Goal: Task Accomplishment & Management: Manage account settings

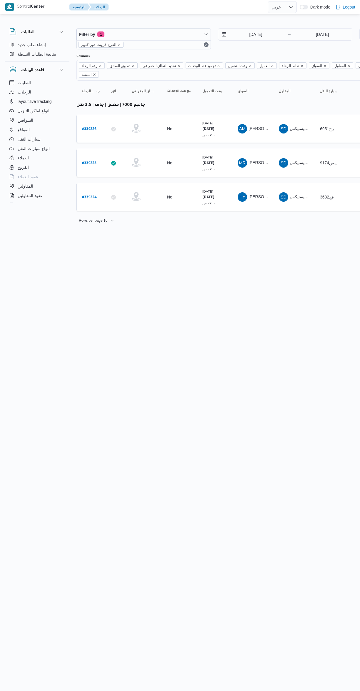
select select "ar"
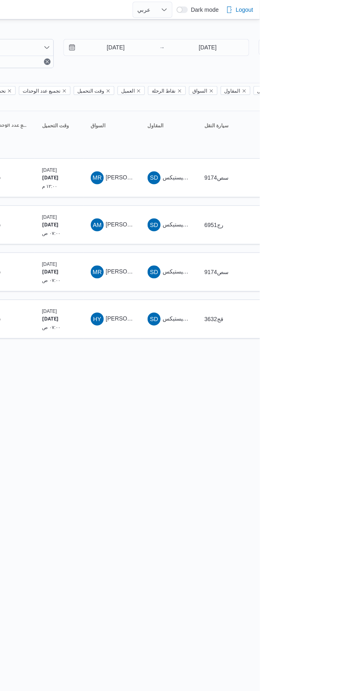
click at [260, 126] on span "[PERSON_NAME] [PERSON_NAME]" at bounding box center [282, 128] width 69 height 5
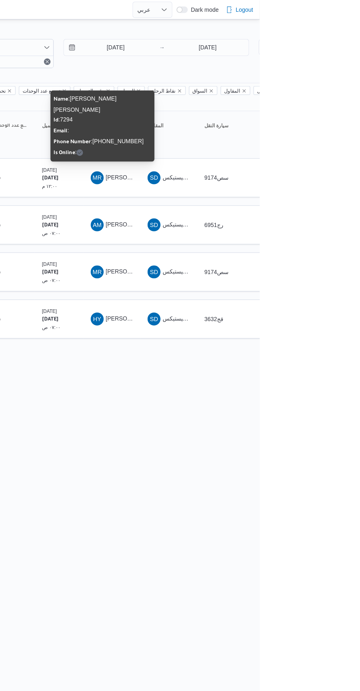
click at [302, 328] on html "Control Center الرئيسيه الرحلات English عربي Dark mode Logout الطلبات إنشاء طلب…" at bounding box center [180, 345] width 360 height 691
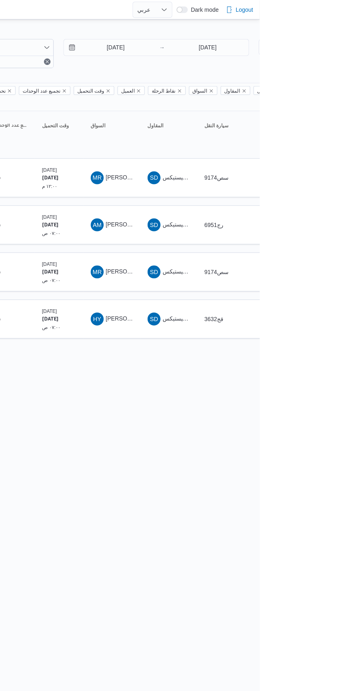
click at [254, 160] on span "[PERSON_NAME]" at bounding box center [265, 162] width 34 height 5
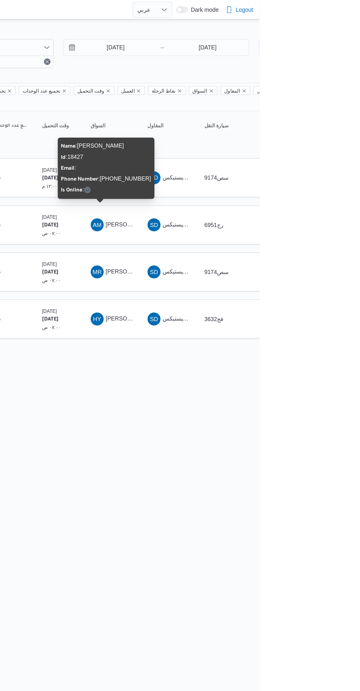
click at [294, 341] on html "Control Center الرئيسيه الرحلات English عربي Dark mode Logout الطلبات إنشاء طلب…" at bounding box center [180, 345] width 360 height 691
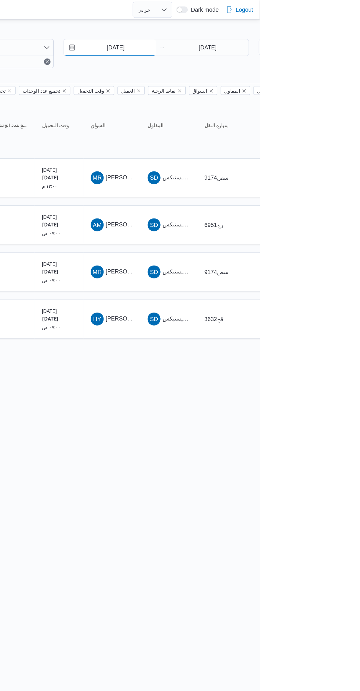
click at [258, 36] on input "[DATE]" at bounding box center [251, 35] width 67 height 12
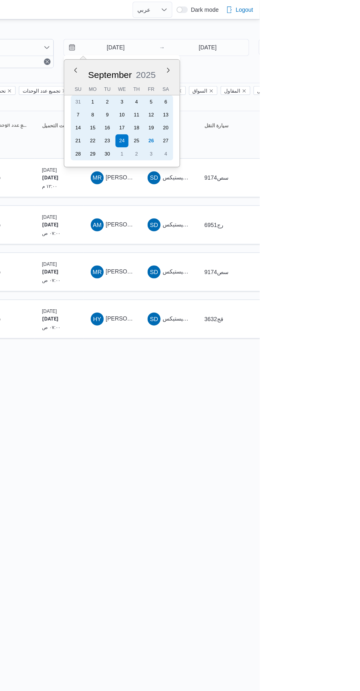
click at [286, 103] on div "26" at bounding box center [281, 101] width 9 height 9
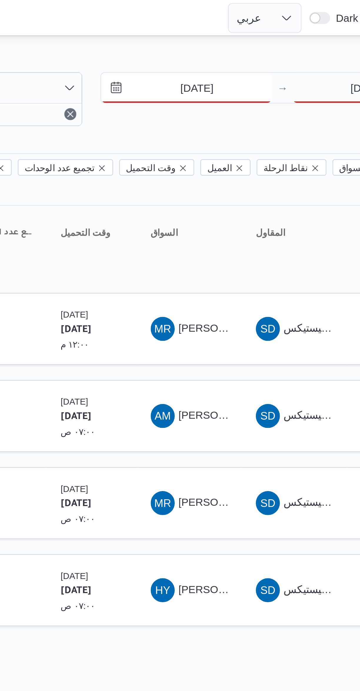
click at [245, 36] on input "[DATE]" at bounding box center [251, 35] width 67 height 12
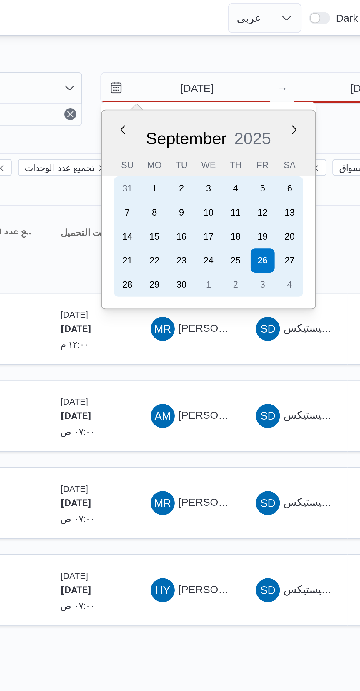
click at [273, 101] on div "25" at bounding box center [270, 101] width 9 height 9
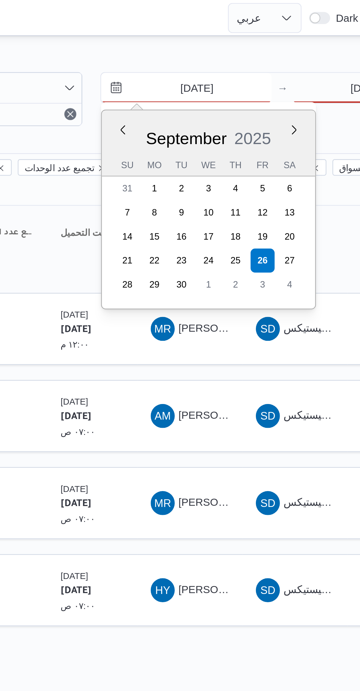
type input "[DATE]"
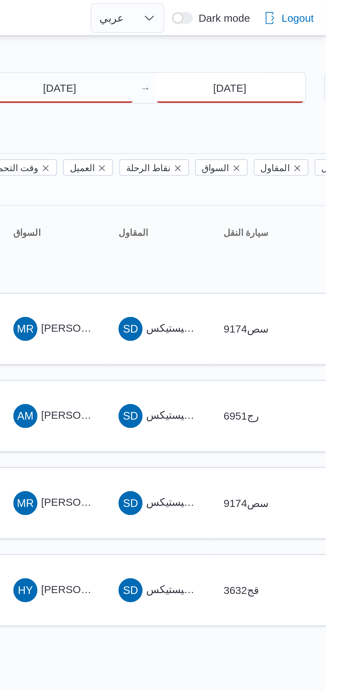
click at [313, 36] on input "[DATE]" at bounding box center [322, 35] width 58 height 12
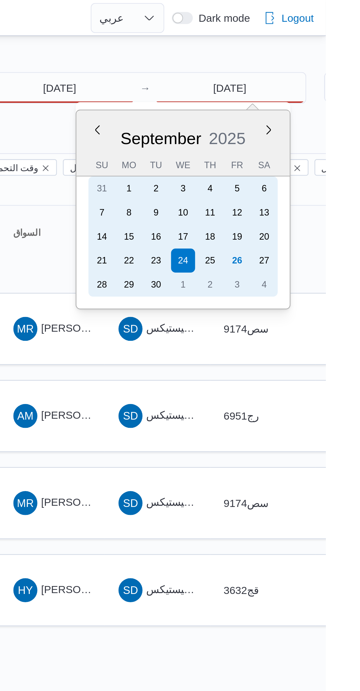
click at [317, 103] on div "25" at bounding box center [314, 101] width 9 height 9
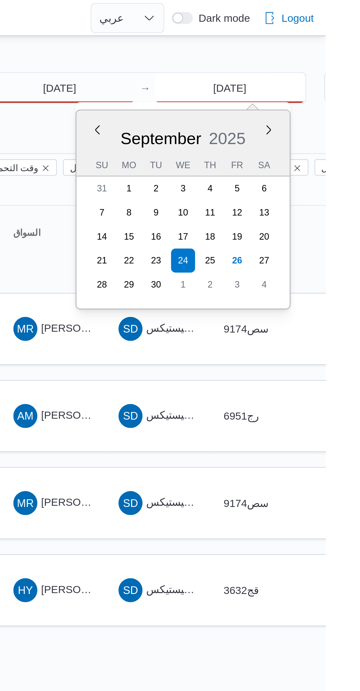
type input "[DATE]"
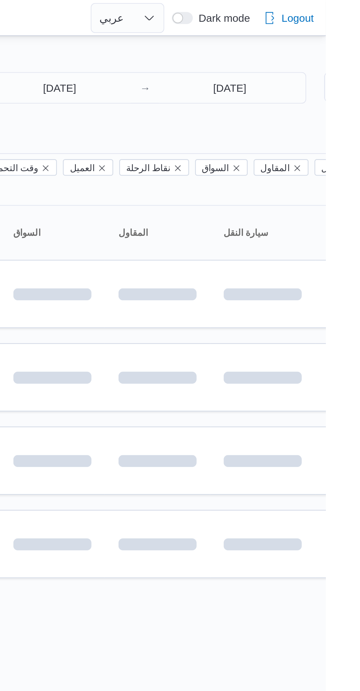
click at [271, 17] on div "Filter by 1 الفرع: فرونت دور اكتوبر [DATE] → [DATE] Group By نوع سيارة النقل Co…" at bounding box center [176, 130] width 360 height 231
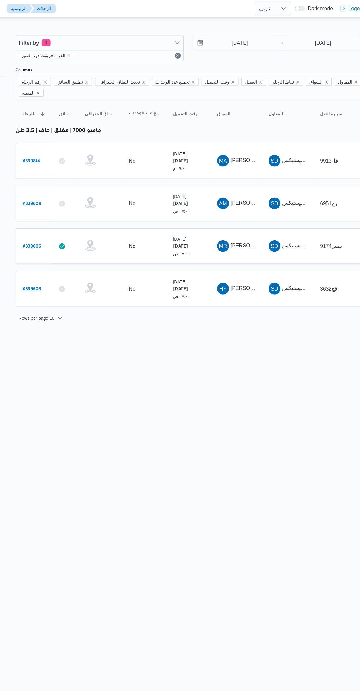
click at [90, 127] on b "# 339814" at bounding box center [89, 129] width 14 height 4
select select "ar"
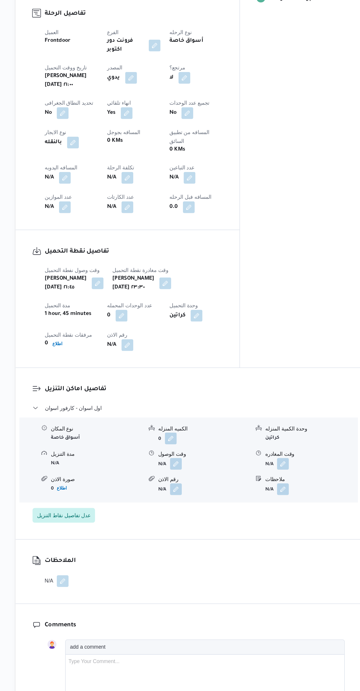
scroll to position [174, 0]
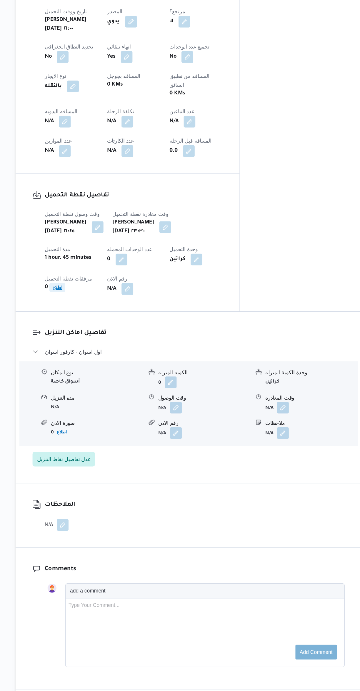
click at [114, 364] on span "اطلاع" at bounding box center [110, 367] width 8 height 7
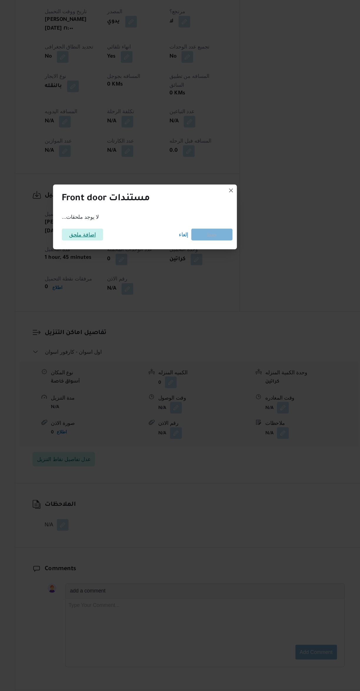
click at [132, 321] on span "اضافة ملحق" at bounding box center [129, 324] width 21 height 9
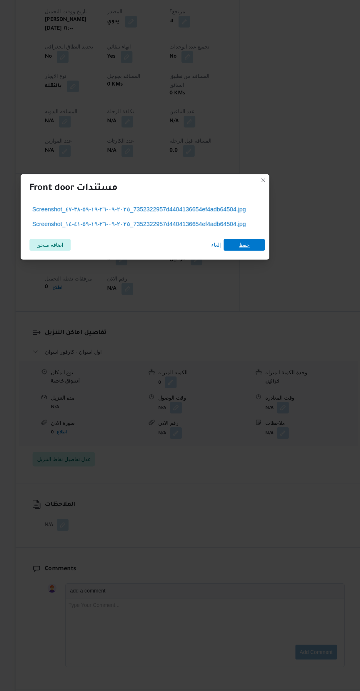
click at [264, 329] on span "حفظ" at bounding box center [259, 333] width 33 height 9
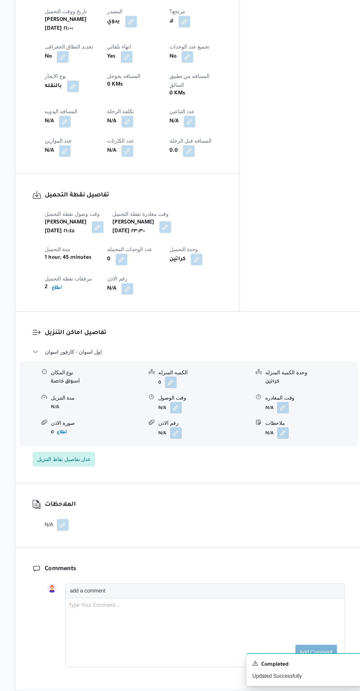
click at [207, 459] on button "button" at bounding box center [204, 463] width 9 height 9
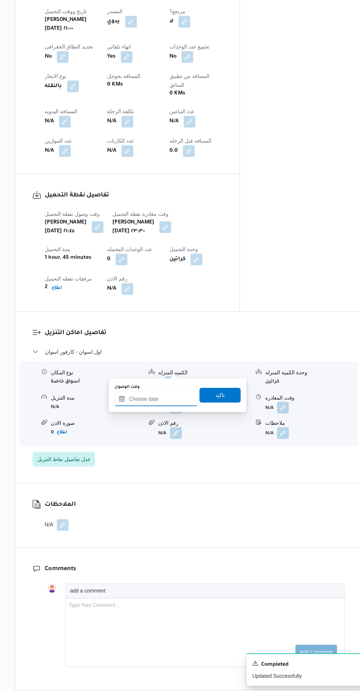
click at [202, 456] on input "وقت الوصول" at bounding box center [188, 457] width 67 height 12
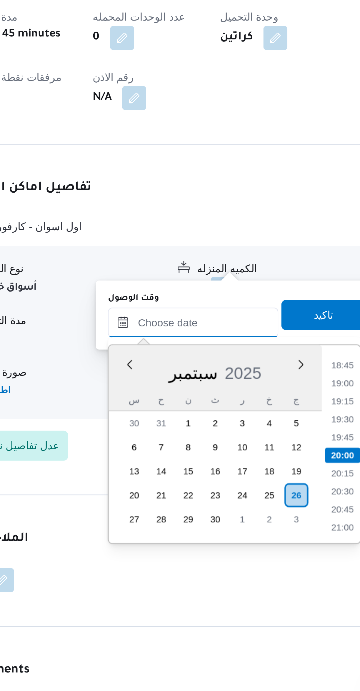
scroll to position [104, 0]
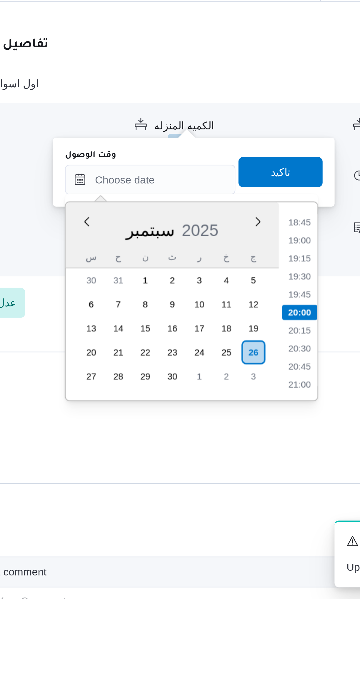
click at [247, 541] on li "18:45" at bounding box center [247, 543] width 14 height 6
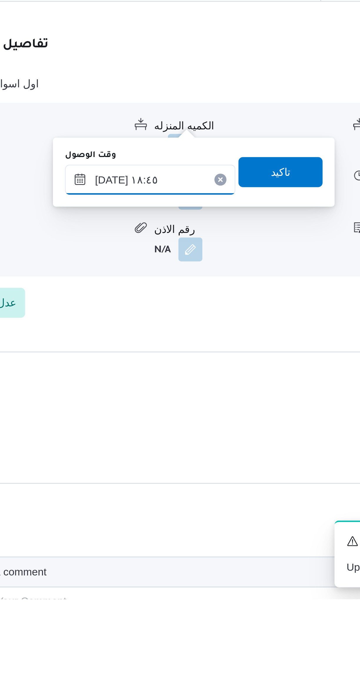
click at [200, 523] on input "[DATE] ١٨:٤٥" at bounding box center [188, 527] width 67 height 12
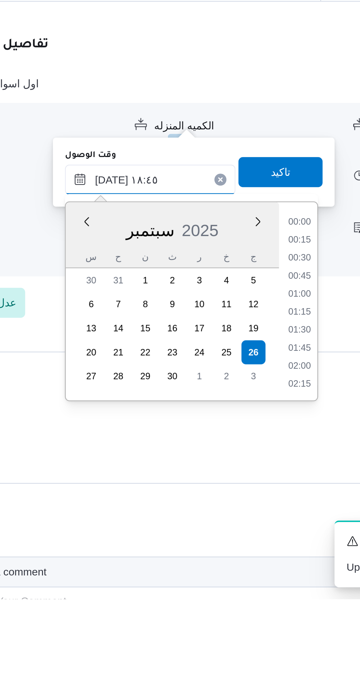
scroll to position [493, 0]
click at [247, 543] on li "17:30" at bounding box center [247, 544] width 14 height 6
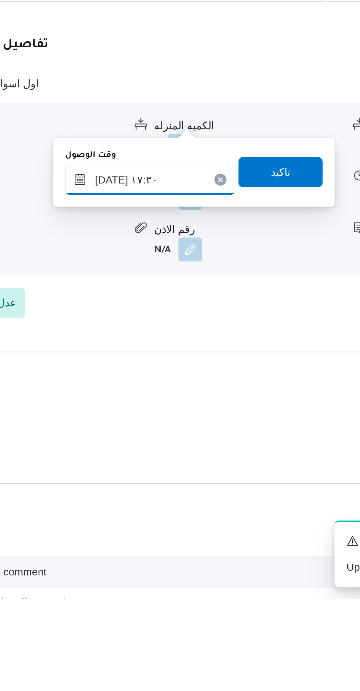
click at [199, 524] on input "[DATE] ١٧:٣٠" at bounding box center [188, 527] width 67 height 12
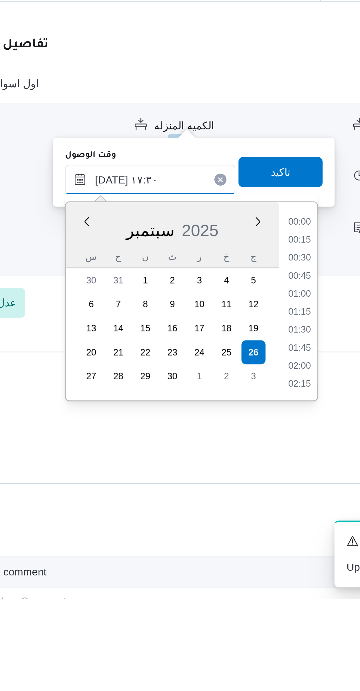
scroll to position [458, 0]
click at [247, 541] on li "16:15" at bounding box center [247, 544] width 14 height 6
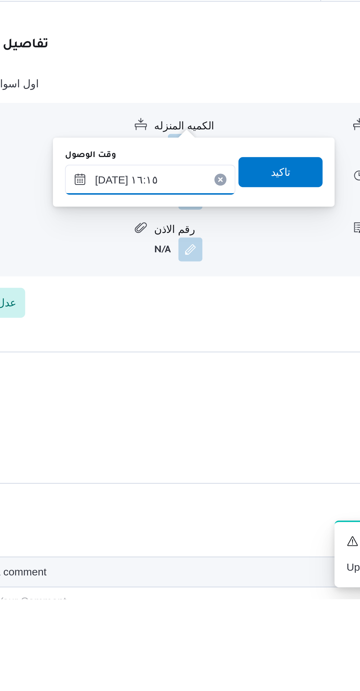
click at [195, 525] on input "[DATE] ١٦:١٥" at bounding box center [188, 527] width 67 height 12
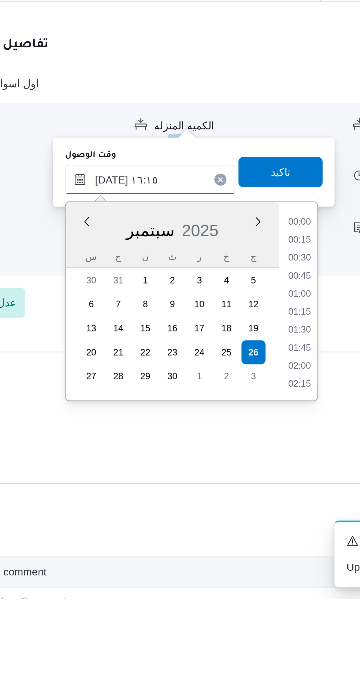
scroll to position [423, 0]
click at [248, 571] on li "16:00" at bounding box center [247, 572] width 14 height 6
type input "[DATE] ١٦:٠٠"
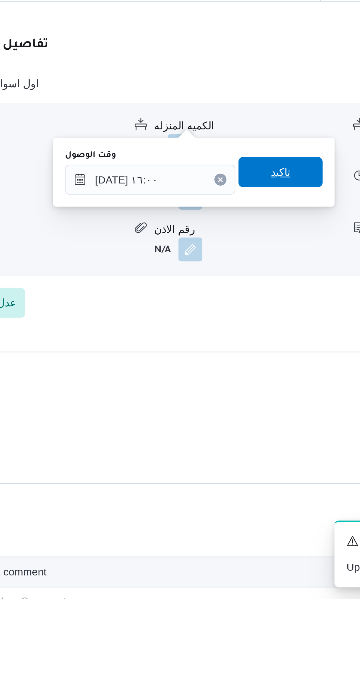
click at [243, 523] on span "تاكيد" at bounding box center [239, 524] width 33 height 12
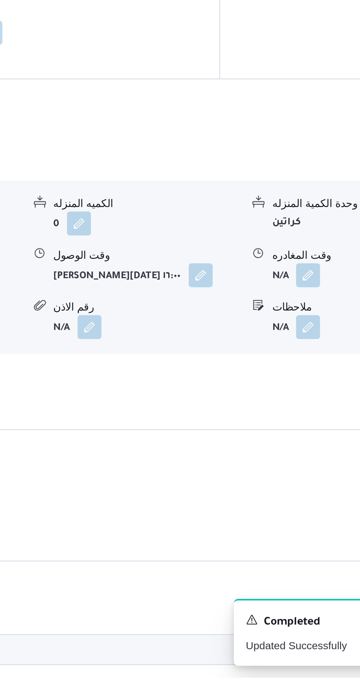
scroll to position [104, 0]
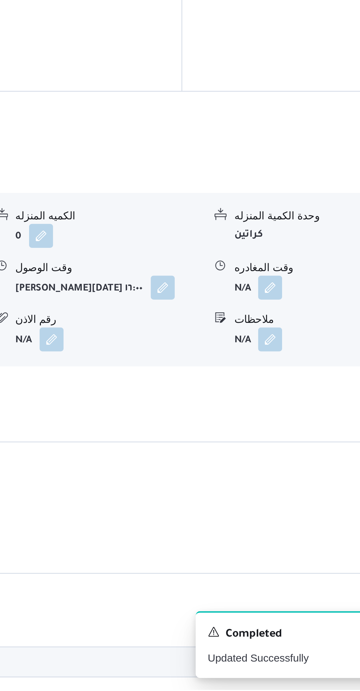
click at [290, 528] on button "button" at bounding box center [289, 532] width 9 height 9
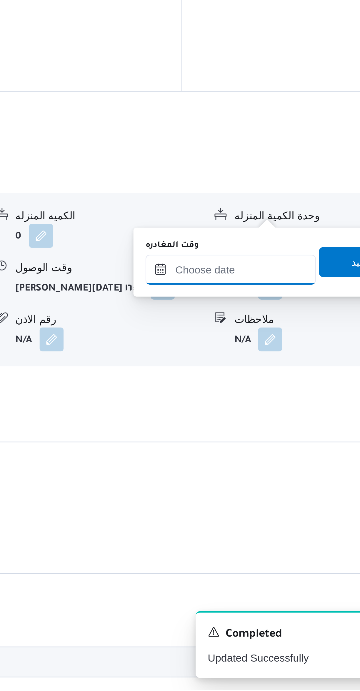
click at [274, 524] on input "وقت المغادره" at bounding box center [274, 526] width 67 height 12
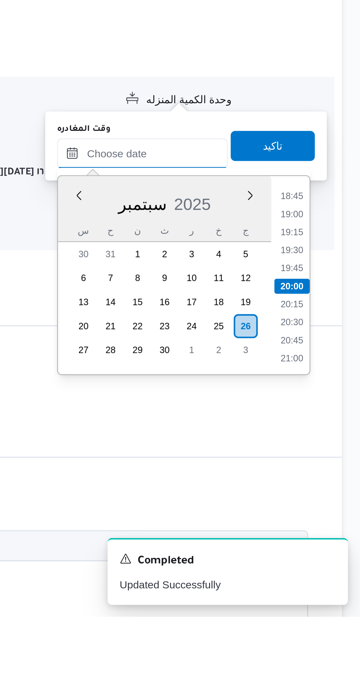
scroll to position [121, 0]
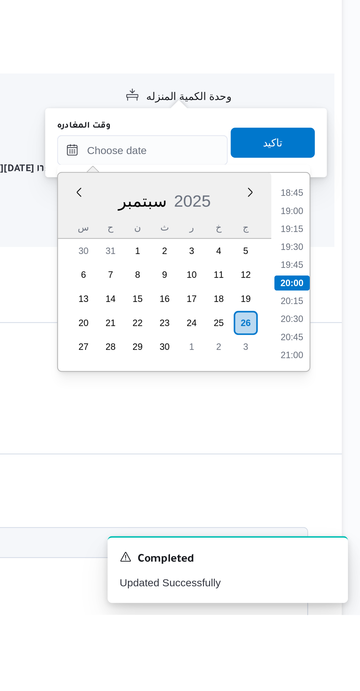
click at [336, 524] on li "18:45" at bounding box center [333, 526] width 14 height 6
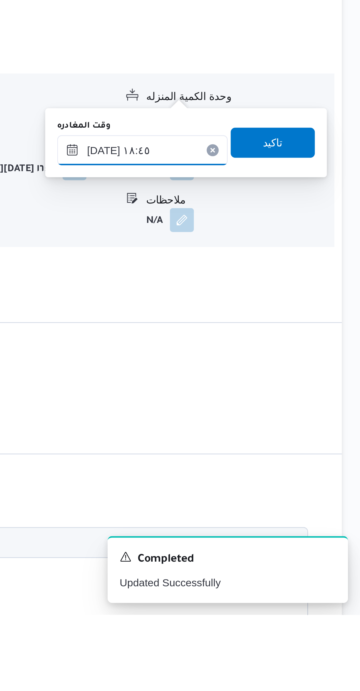
click at [291, 507] on input "[DATE] ١٨:٤٥" at bounding box center [274, 509] width 67 height 12
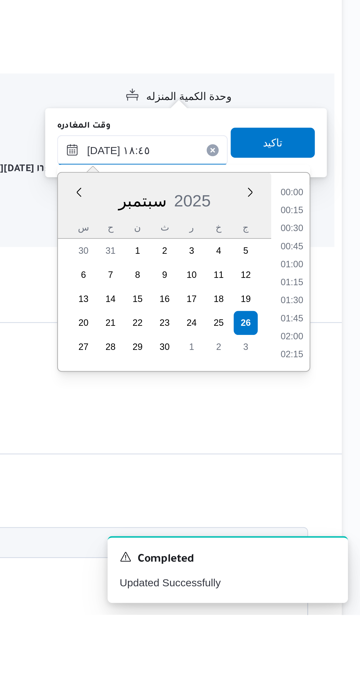
scroll to position [493, 0]
click at [334, 544] on li "18:15" at bounding box center [333, 547] width 14 height 6
type input "[DATE] ١٨:١٥"
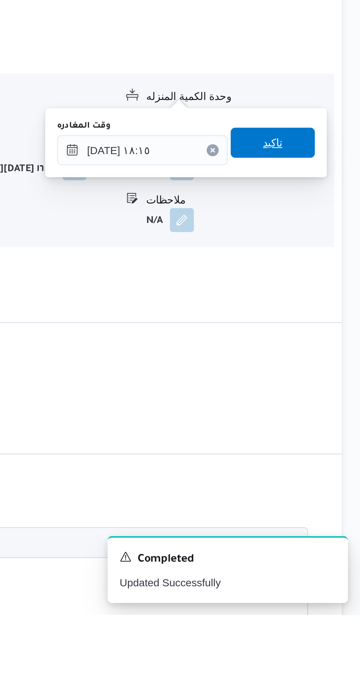
click at [330, 505] on span "تاكيد" at bounding box center [325, 506] width 33 height 12
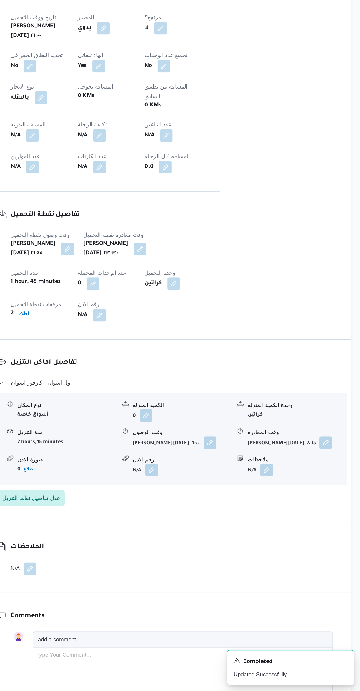
scroll to position [131, 0]
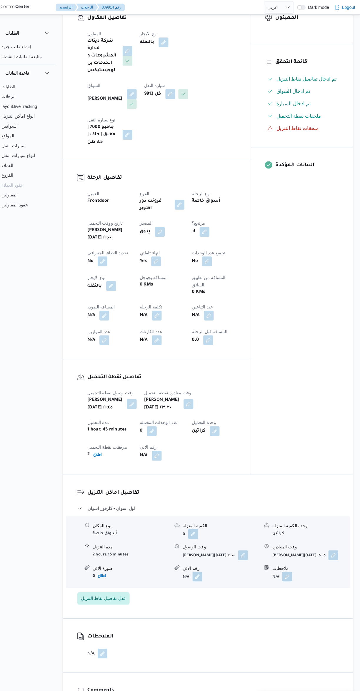
click at [116, 296] on button "button" at bounding box center [115, 300] width 9 height 9
click at [101, 286] on input "المسافه اليدويه" at bounding box center [100, 287] width 58 height 12
type input "880"
click at [144, 283] on span "تاكيد" at bounding box center [148, 283] width 8 height 7
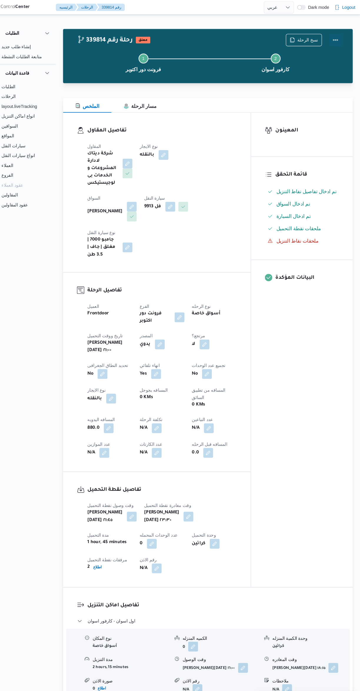
click at [336, 44] on div at bounding box center [336, 38] width 12 height 12
click at [304, 36] on span "نسخ الرحلة" at bounding box center [310, 38] width 20 height 7
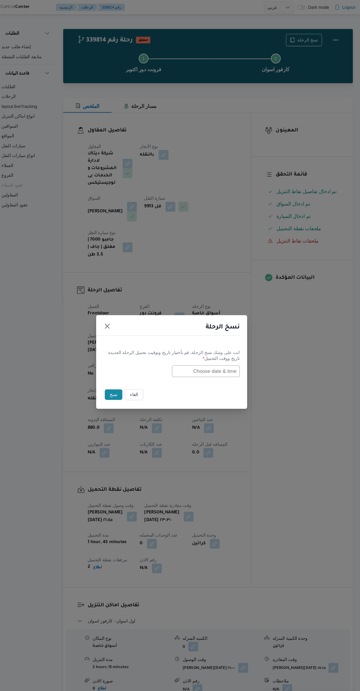
click at [146, 376] on button "الغاء" at bounding box center [144, 376] width 18 height 11
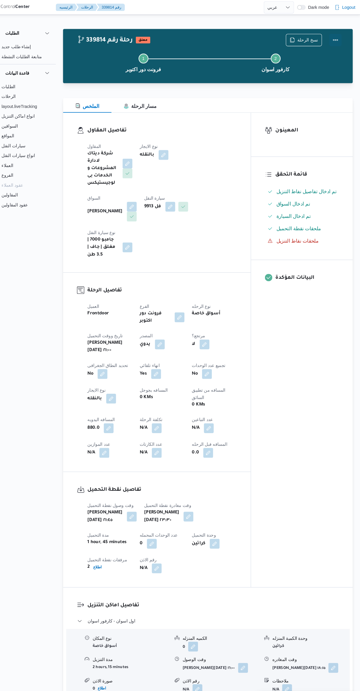
click at [339, 38] on button "Actions" at bounding box center [336, 38] width 12 height 12
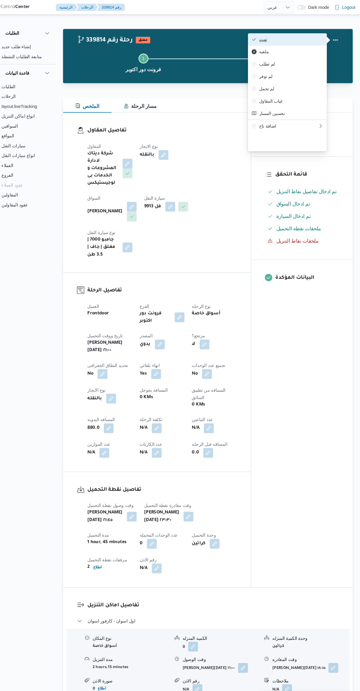
click at [305, 35] on span "تمت" at bounding box center [293, 37] width 61 height 5
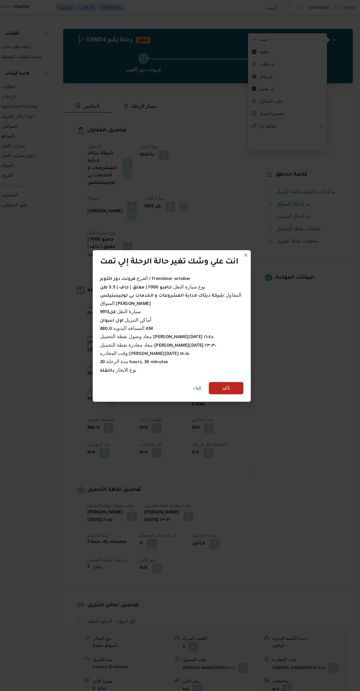
scroll to position [0, 0]
click at [243, 367] on span "تأكيد" at bounding box center [231, 370] width 33 height 12
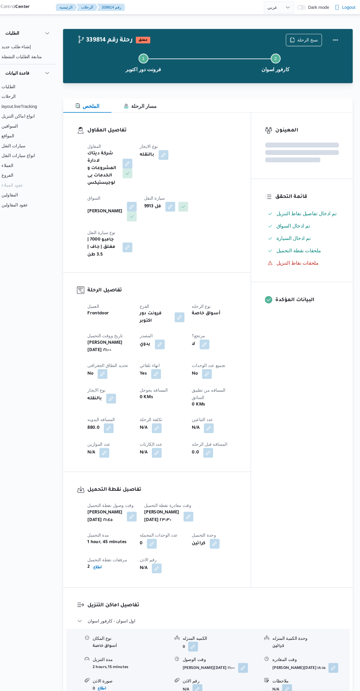
click at [300, 397] on div "المعينون قائمة التحقق تم ادخال تفاصيل نفاط التنزيل تم ادخال السواق تم ادخال الس…" at bounding box center [304, 334] width 97 height 453
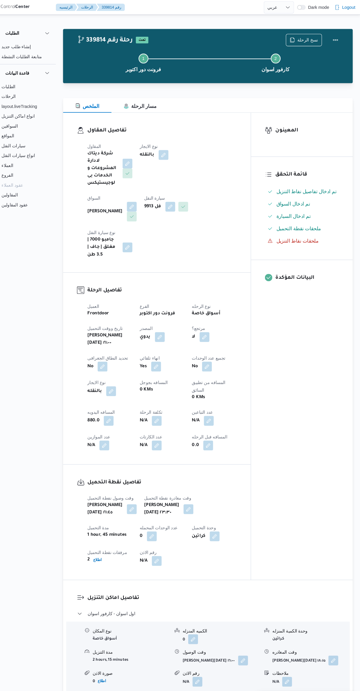
select select "ar"
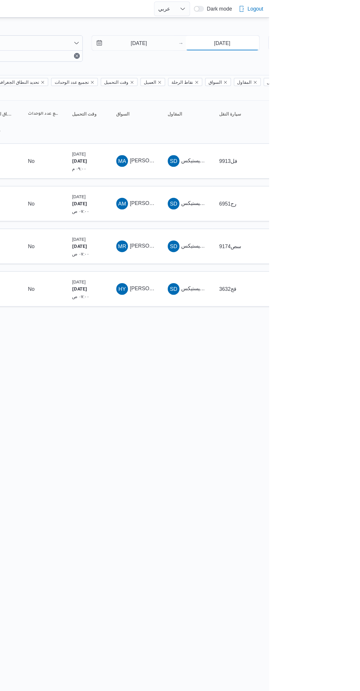
click at [319, 36] on input "[DATE]" at bounding box center [322, 35] width 58 height 12
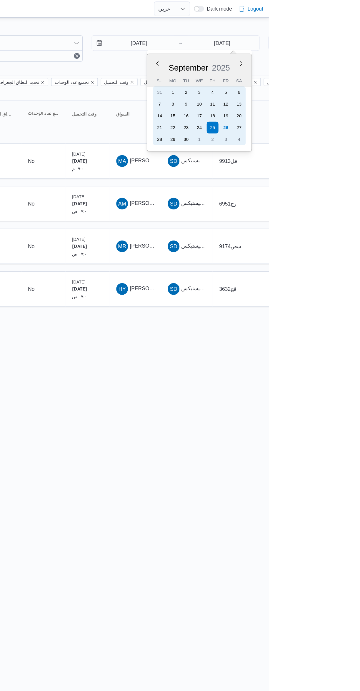
click at [340, 102] on div "27" at bounding box center [335, 101] width 9 height 9
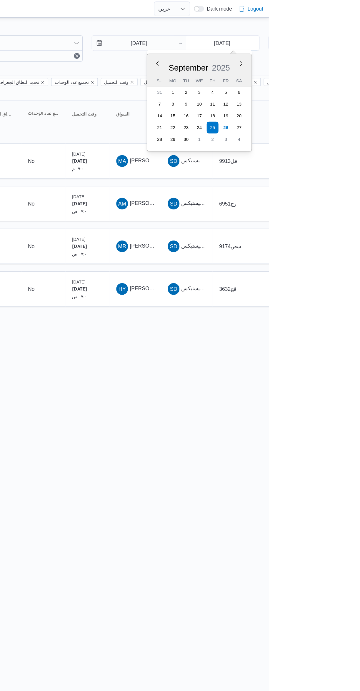
type input "[DATE]"
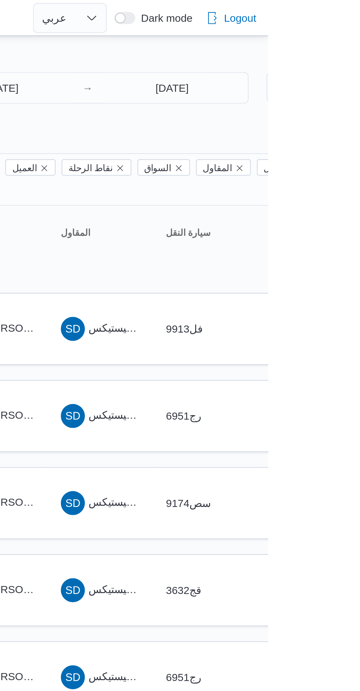
click at [359, 51] on div at bounding box center [252, 51] width 353 height 5
